Goal: Check status: Check status

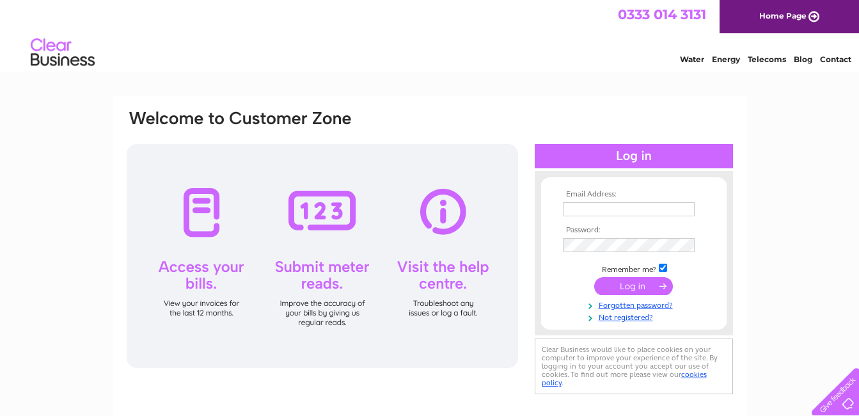
type input "[EMAIL_ADDRESS][DOMAIN_NAME]"
click at [639, 286] on input "submit" at bounding box center [633, 286] width 79 height 18
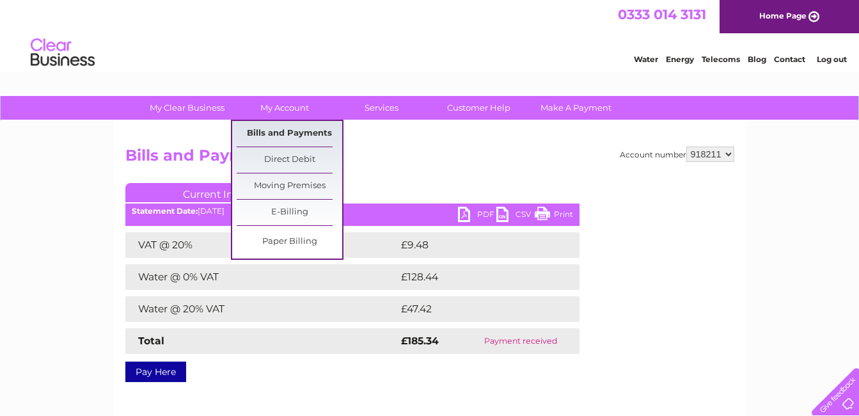
click at [281, 130] on link "Bills and Payments" at bounding box center [289, 134] width 105 height 26
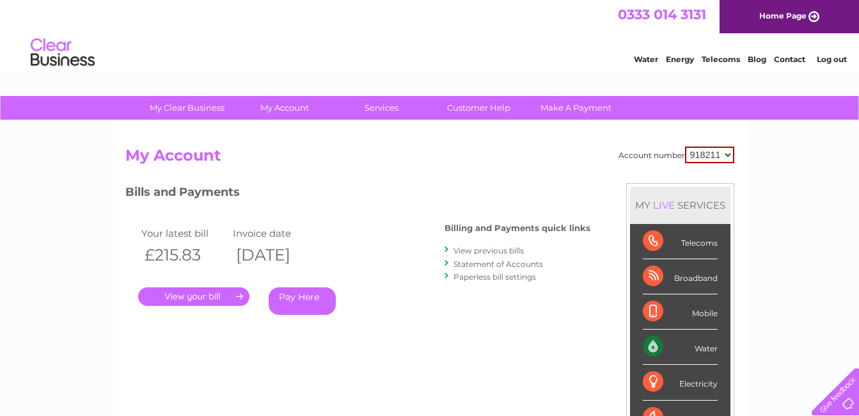
click at [487, 250] on link "View previous bills" at bounding box center [488, 251] width 70 height 10
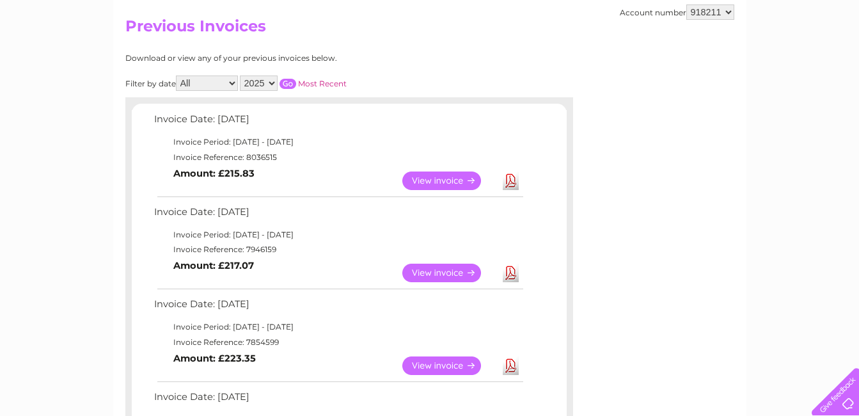
scroll to position [128, 0]
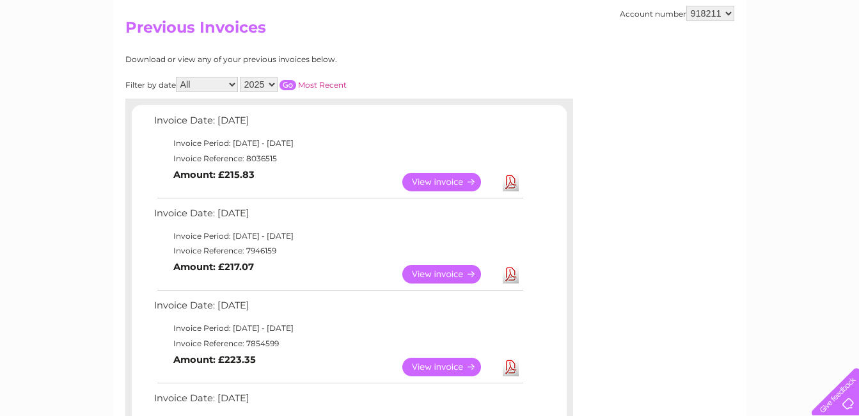
click at [231, 84] on select "All January February March April May June July August September October Novembe…" at bounding box center [207, 84] width 62 height 15
select select "10"
click at [177, 77] on select "All January February March April May June July August September October Novembe…" at bounding box center [207, 84] width 62 height 15
click at [325, 86] on link "Most Recent" at bounding box center [322, 85] width 49 height 10
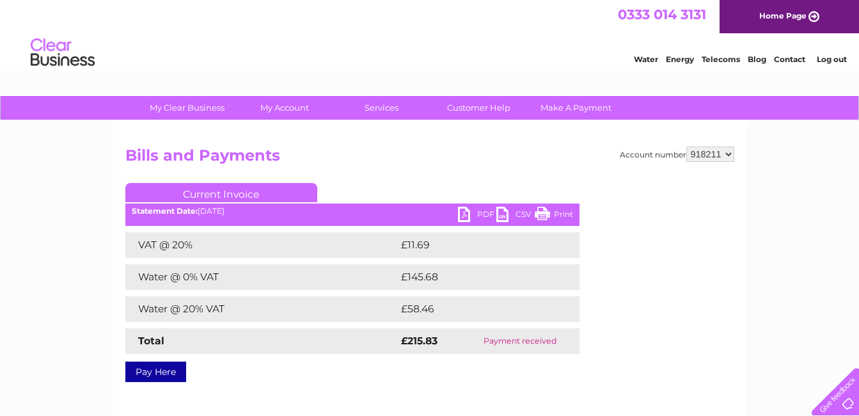
click at [827, 58] on link "Log out" at bounding box center [831, 59] width 30 height 10
